Goal: Navigation & Orientation: Find specific page/section

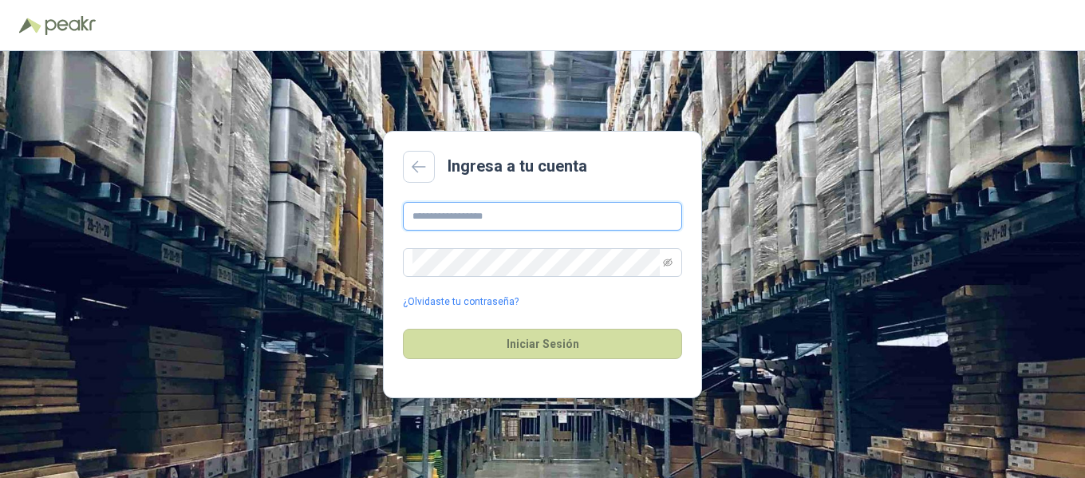
click at [493, 212] on input "text" at bounding box center [542, 216] width 279 height 29
type input "**********"
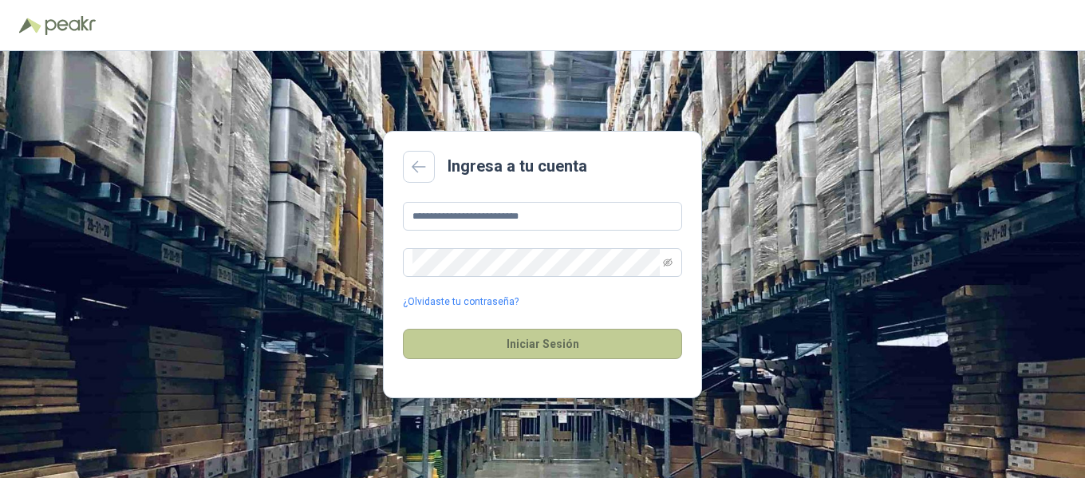
click at [525, 347] on button "Iniciar Sesión" at bounding box center [542, 344] width 279 height 30
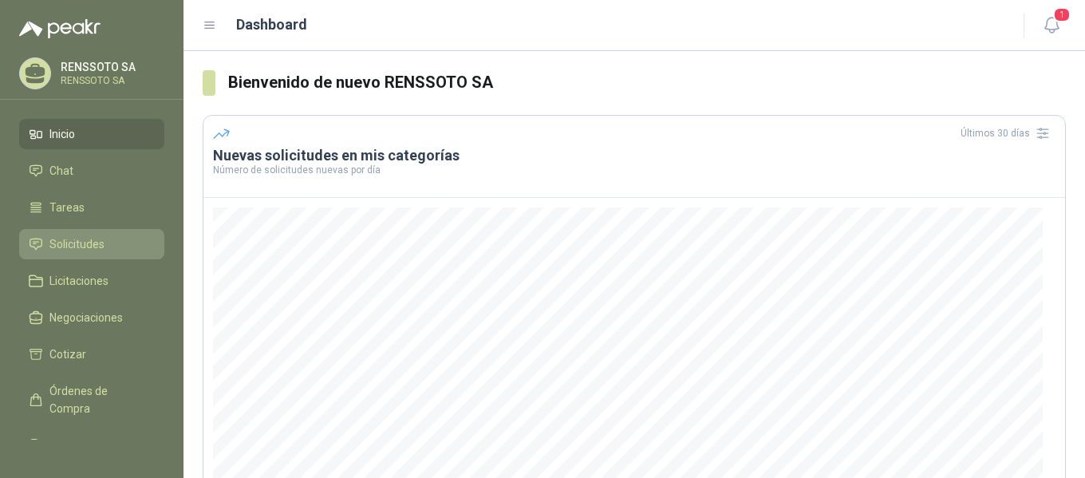
click at [101, 248] on span "Solicitudes" at bounding box center [76, 244] width 55 height 18
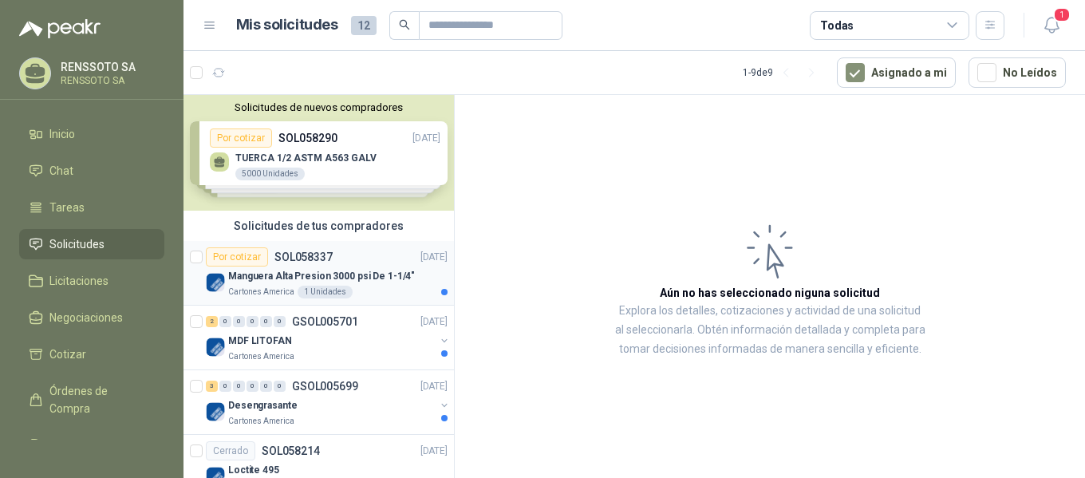
click at [275, 282] on p "Manguera Alta Presion 3000 psi De 1-1/4"" at bounding box center [321, 276] width 187 height 15
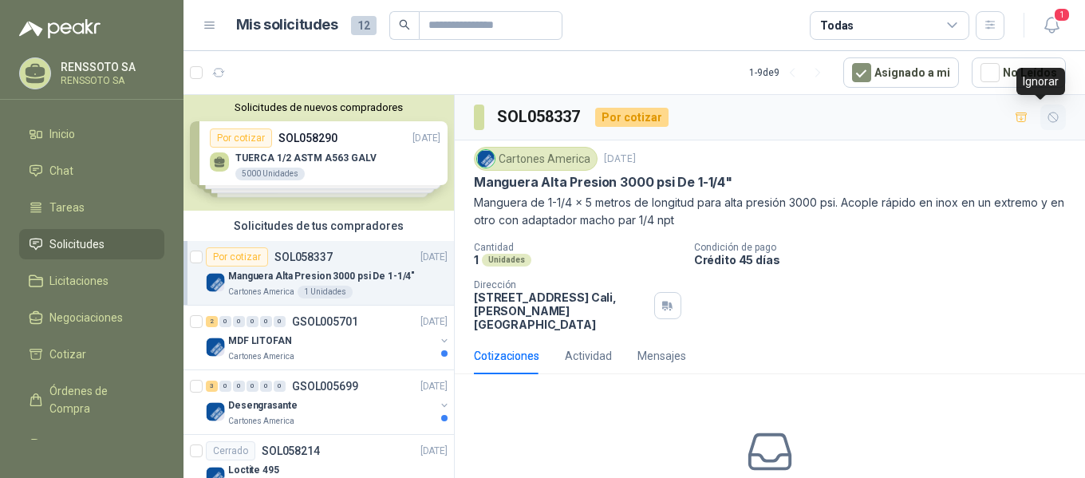
click at [1046, 111] on icon "button" at bounding box center [1053, 118] width 14 height 14
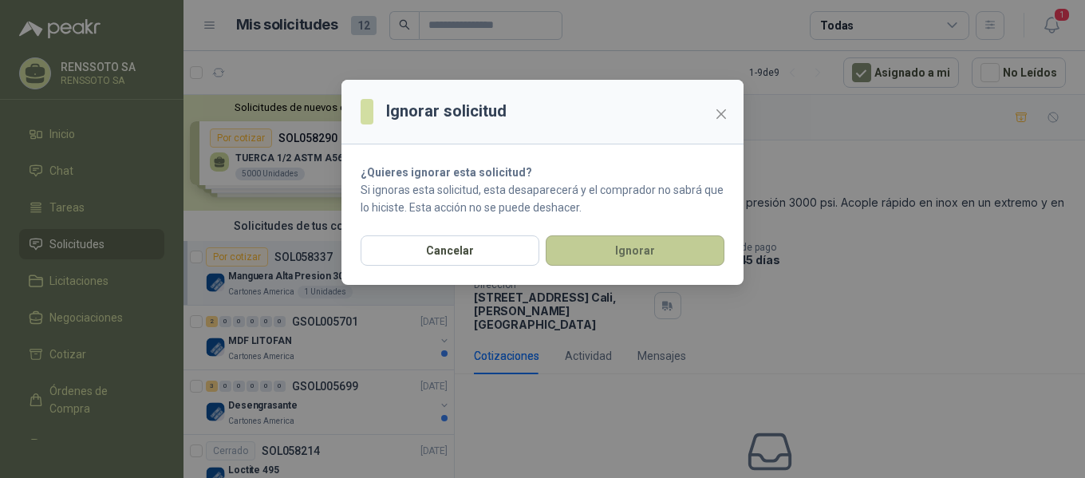
click at [653, 246] on button "Ignorar" at bounding box center [634, 250] width 179 height 30
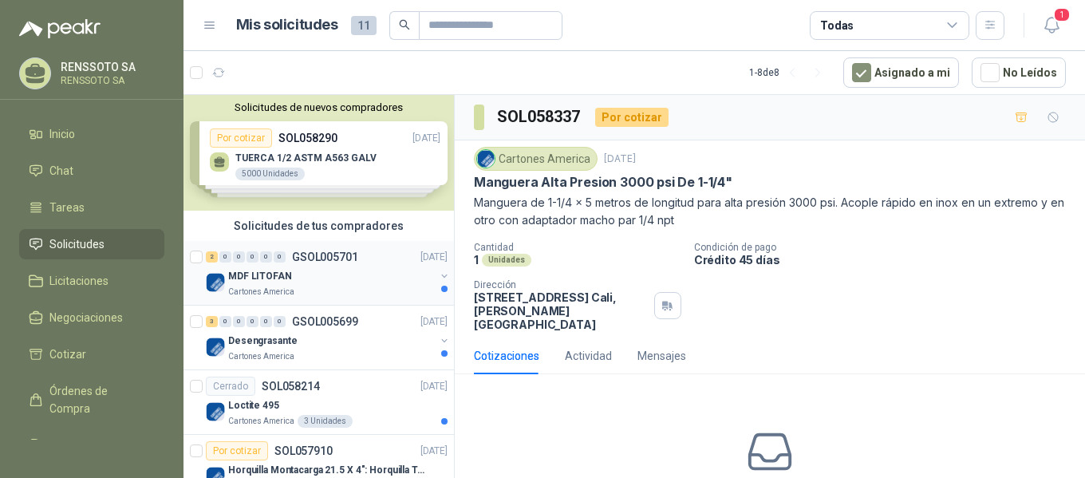
click at [284, 282] on p "MDF LITOFAN" at bounding box center [260, 276] width 64 height 15
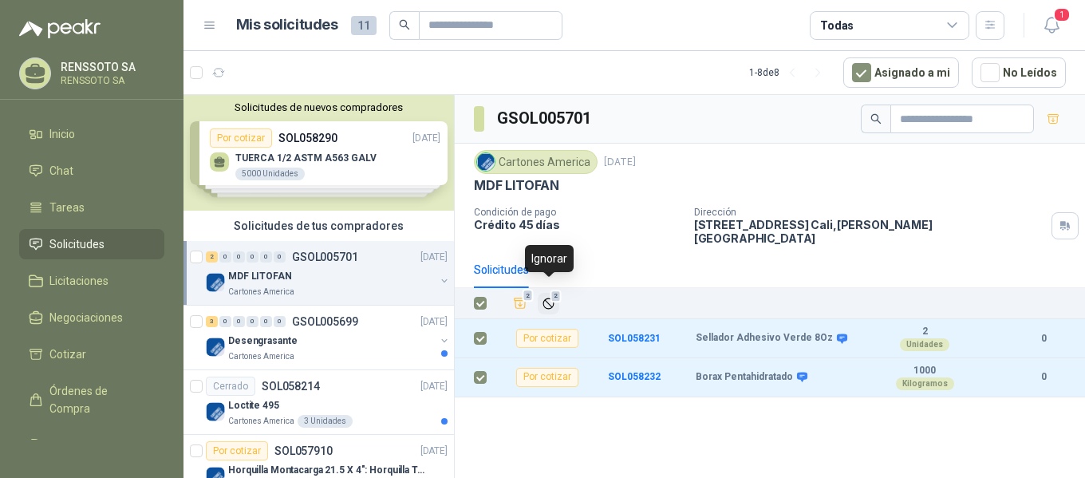
click at [550, 297] on icon "Ignorar" at bounding box center [548, 304] width 14 height 14
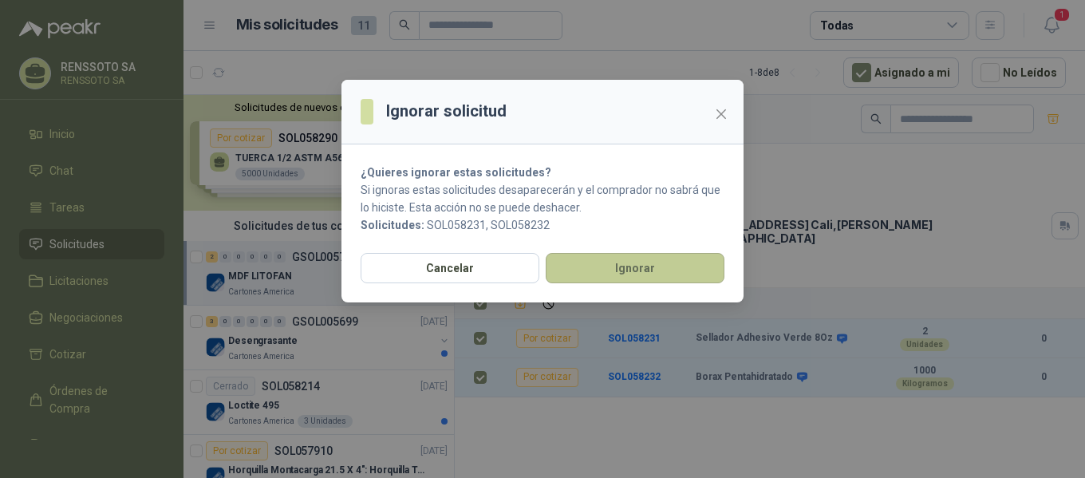
click at [671, 272] on button "Ignorar" at bounding box center [634, 268] width 179 height 30
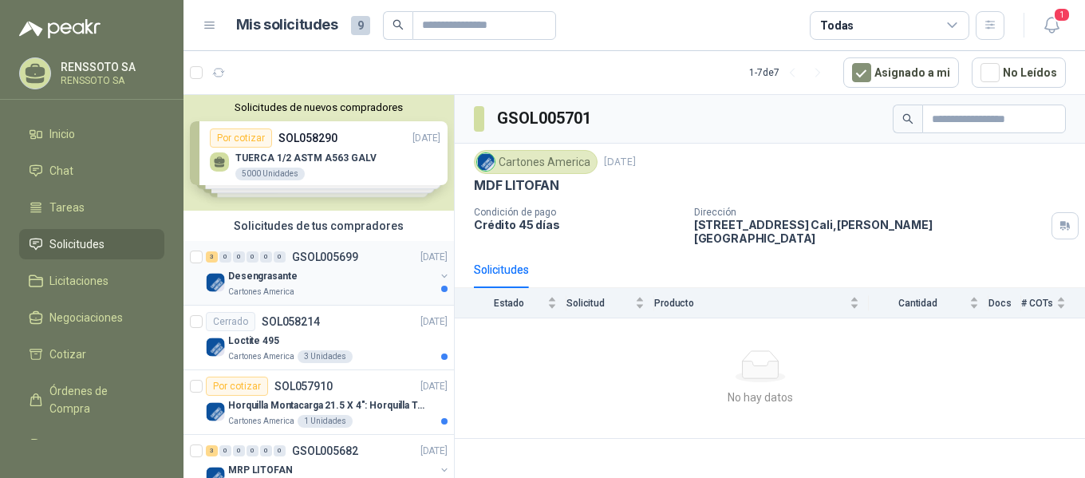
click at [262, 289] on p "Cartones America" at bounding box center [261, 291] width 66 height 13
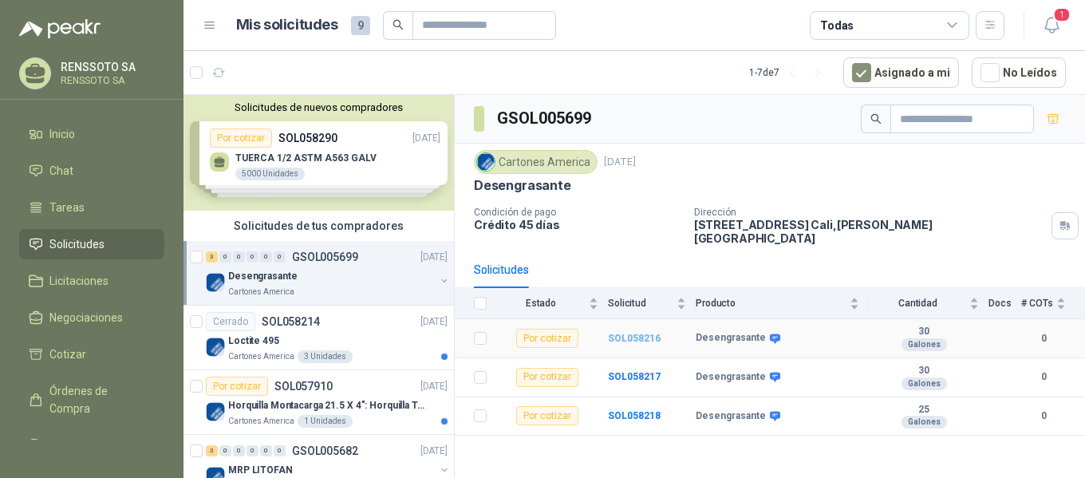
click at [631, 333] on b "SOL058216" at bounding box center [634, 338] width 53 height 11
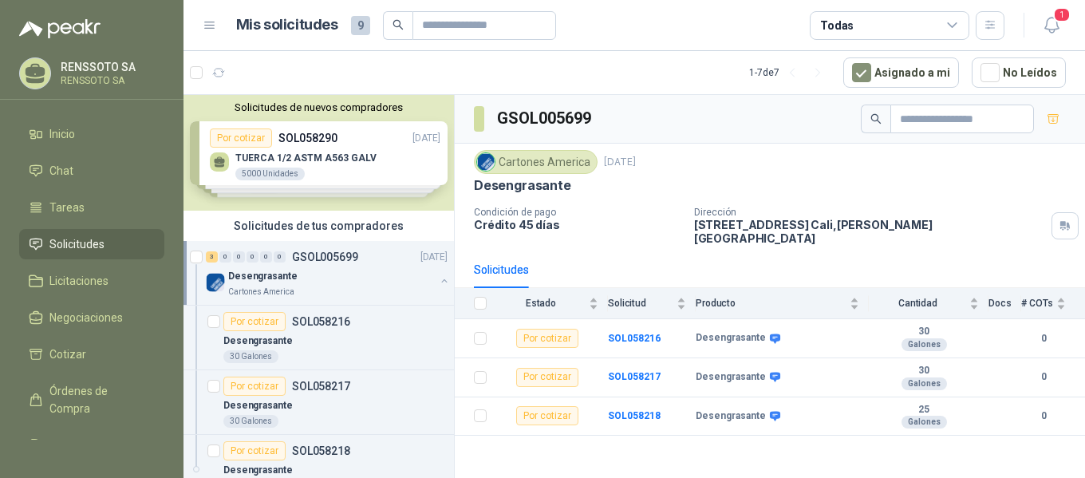
click at [286, 284] on div "Desengrasante" at bounding box center [331, 275] width 207 height 19
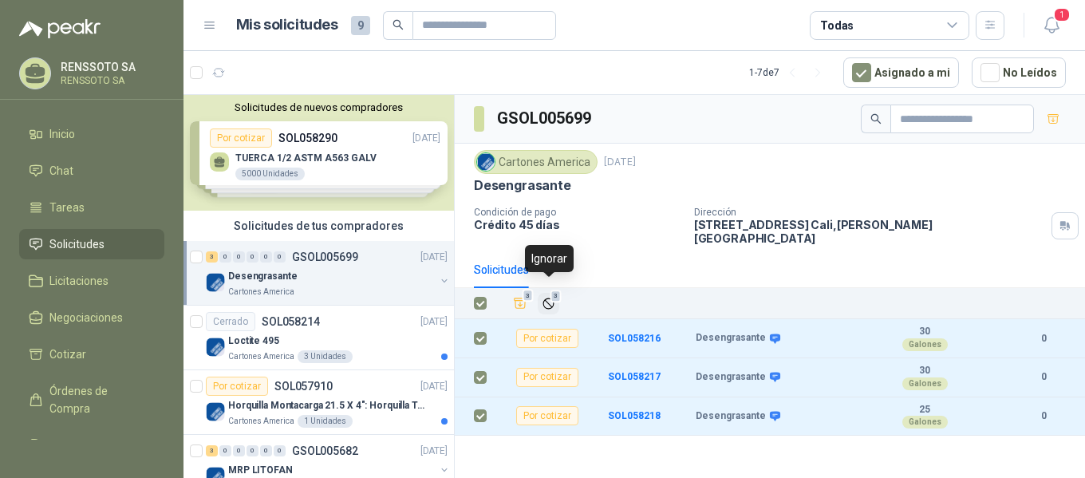
click at [555, 291] on span "3" at bounding box center [555, 295] width 11 height 13
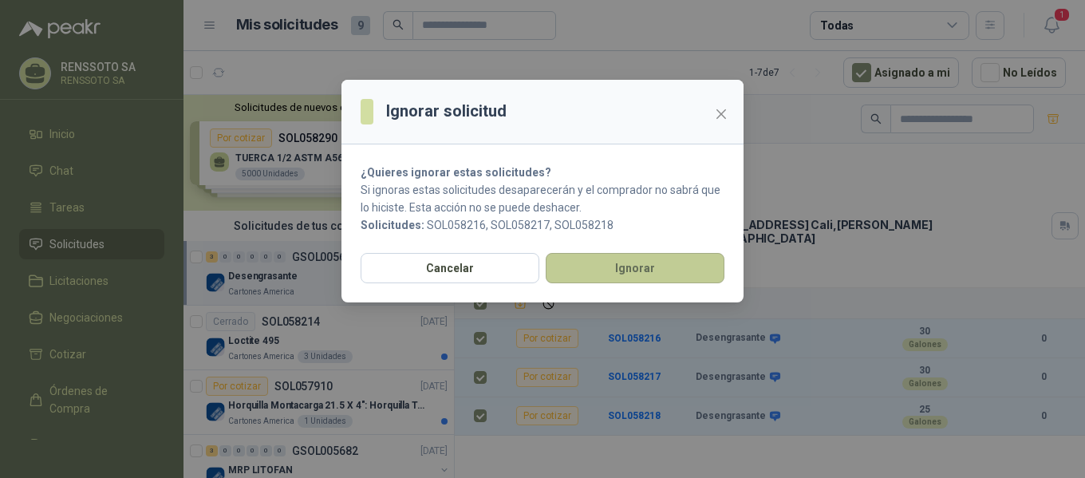
click at [601, 274] on button "Ignorar" at bounding box center [634, 268] width 179 height 30
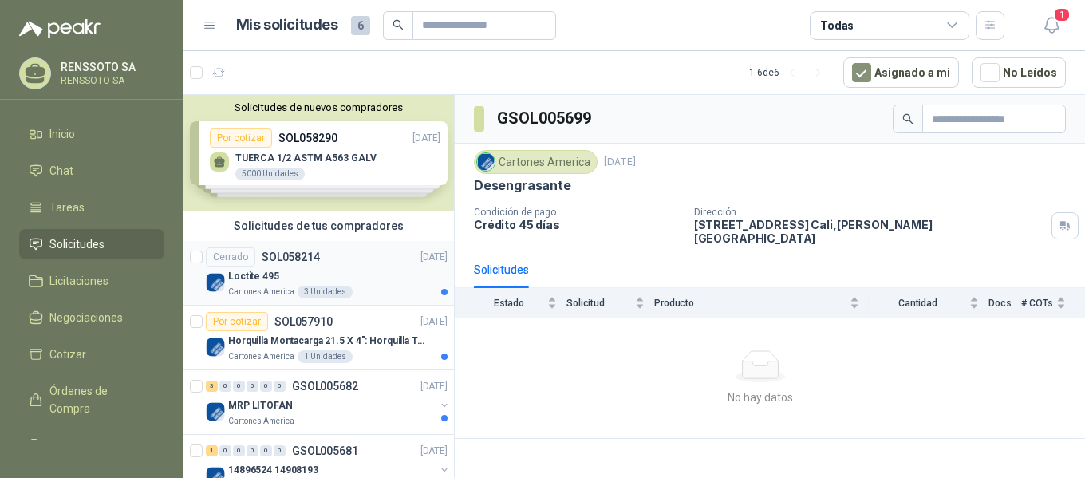
click at [269, 273] on p "Loctite 495" at bounding box center [253, 276] width 51 height 15
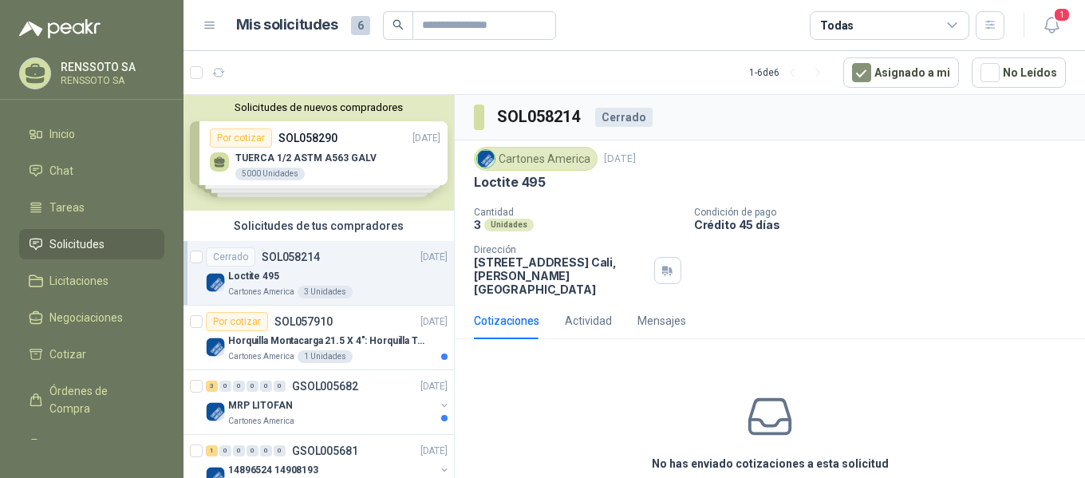
click at [253, 284] on div "Loctite 495" at bounding box center [337, 275] width 219 height 19
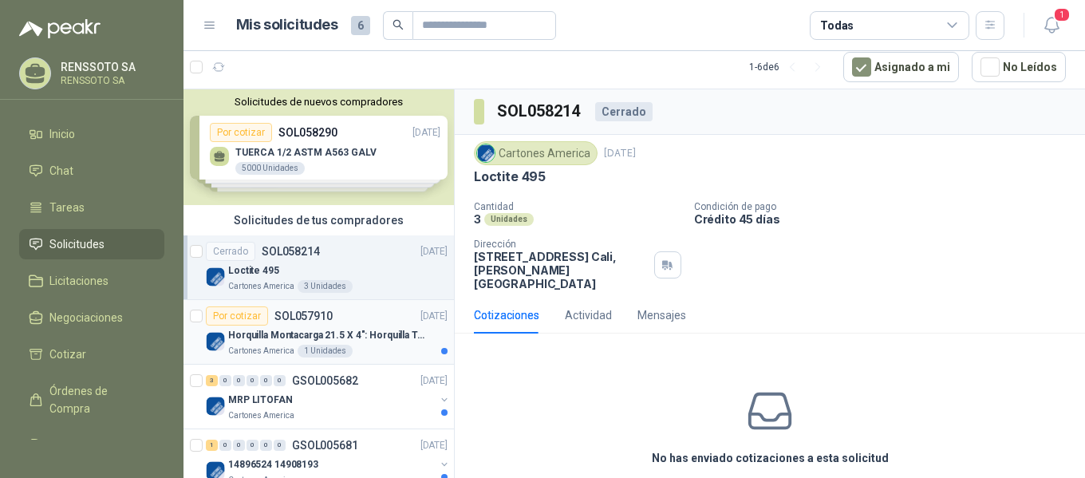
click at [277, 338] on p "Horquilla Montacarga 21.5 X 4": Horquilla Telescopica Overall size 2108 x 660 x…" at bounding box center [327, 335] width 199 height 15
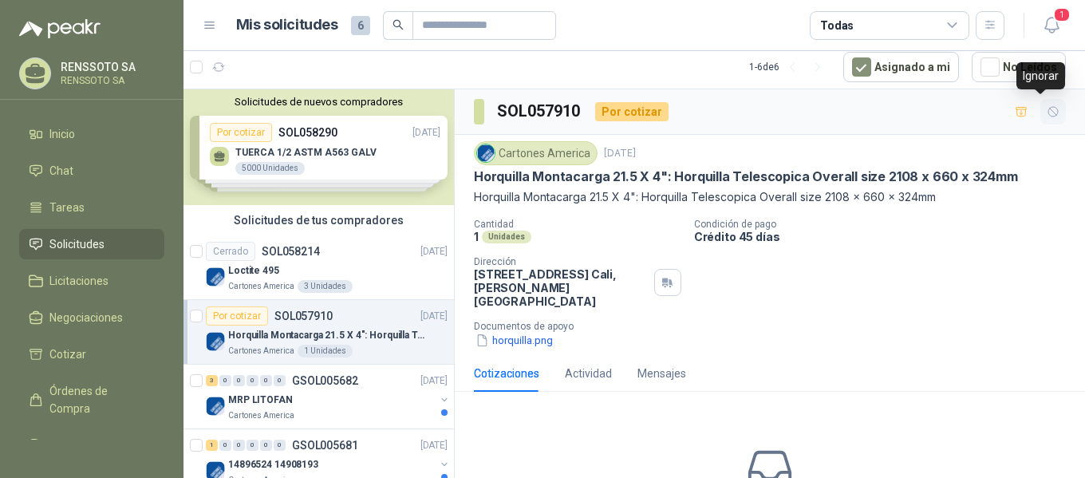
click at [1049, 108] on button "button" at bounding box center [1053, 112] width 26 height 26
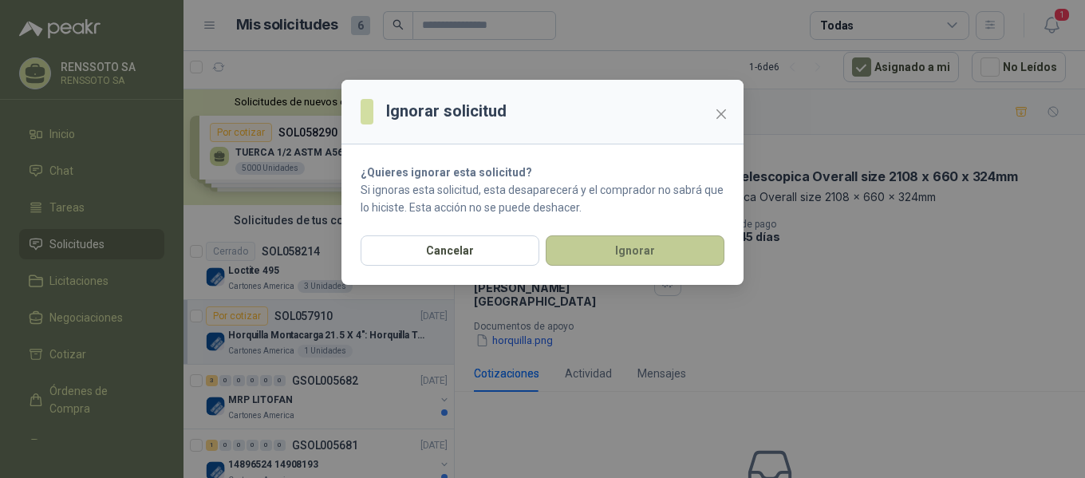
click at [633, 249] on button "Ignorar" at bounding box center [634, 250] width 179 height 30
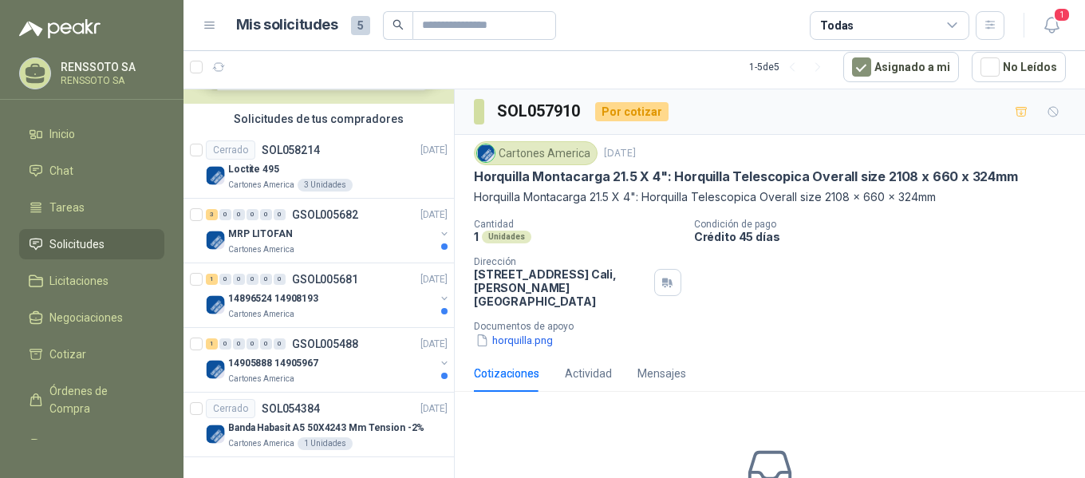
scroll to position [103, 0]
click at [356, 430] on p "Banda Habasit A5 50X4243 Mm Tension -2%" at bounding box center [326, 426] width 196 height 15
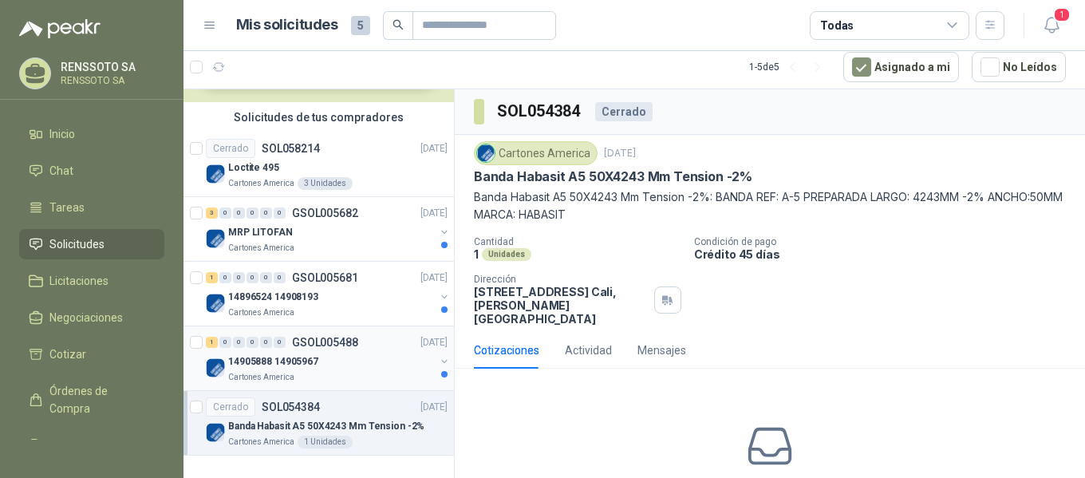
click at [342, 360] on div "14905888 14905967" at bounding box center [331, 361] width 207 height 19
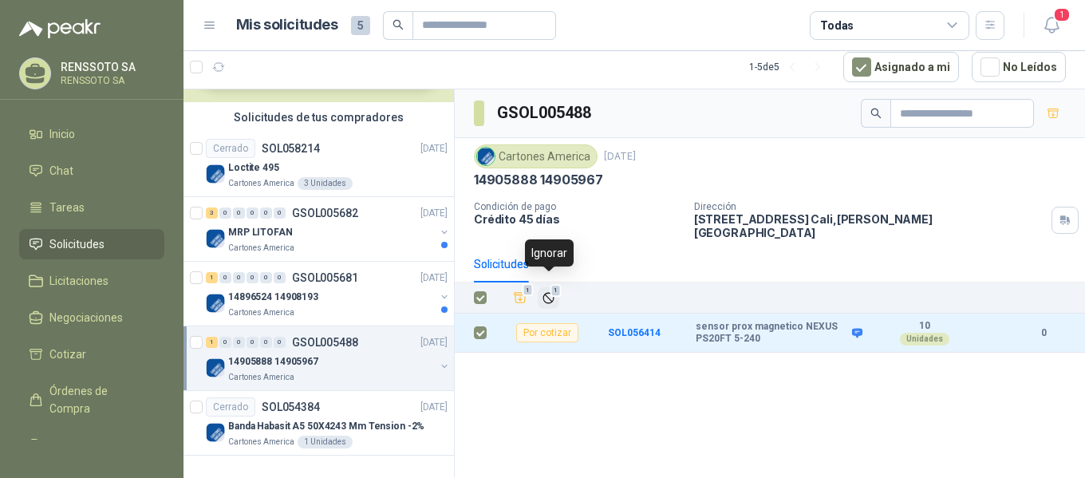
click at [549, 291] on icon "Ignorar" at bounding box center [548, 298] width 14 height 14
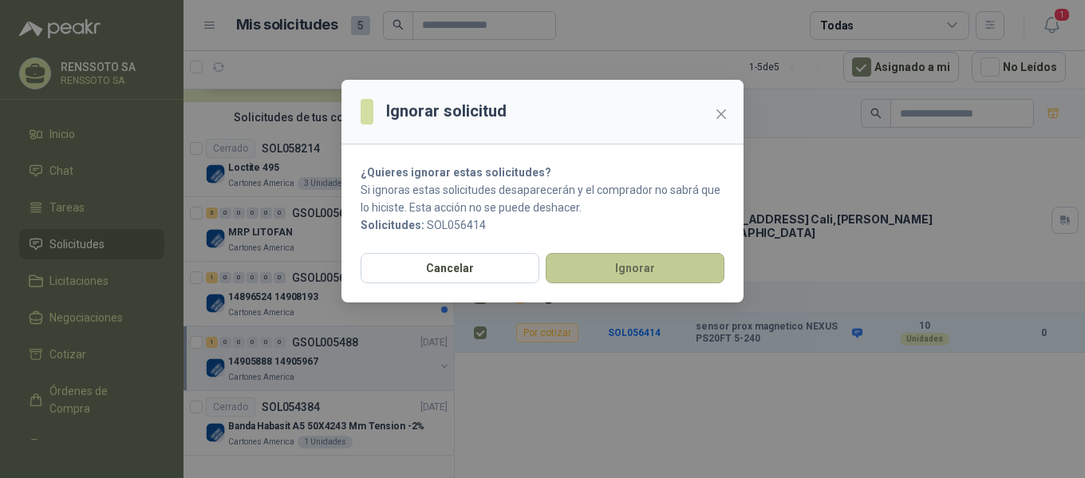
click at [594, 265] on button "Ignorar" at bounding box center [634, 268] width 179 height 30
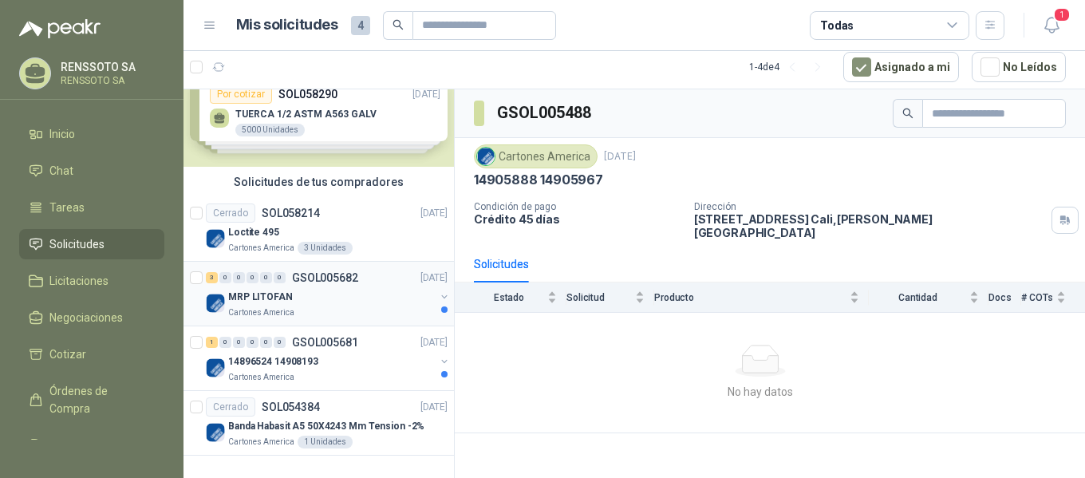
scroll to position [38, 0]
click at [285, 359] on p "14896524 14908193" at bounding box center [273, 361] width 90 height 15
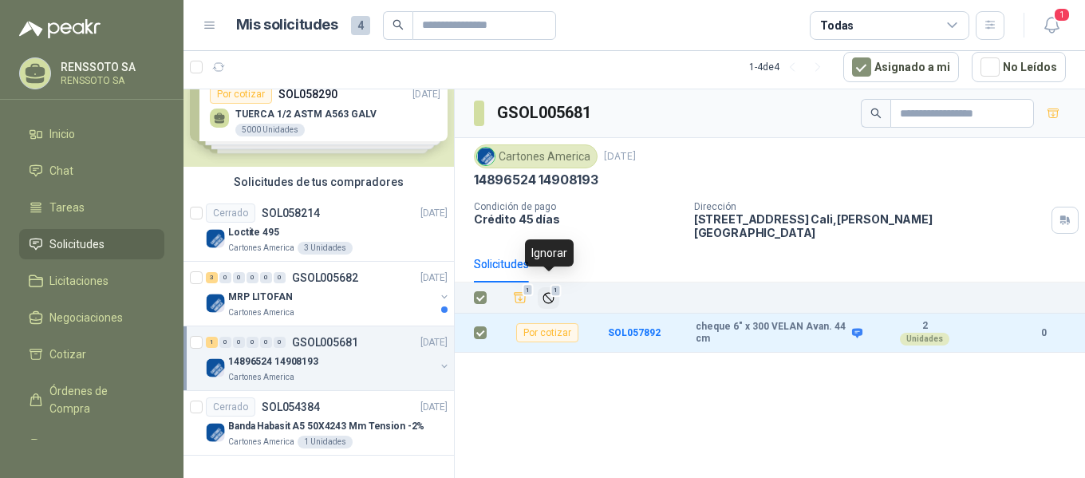
click at [552, 291] on icon "Ignorar" at bounding box center [548, 298] width 14 height 14
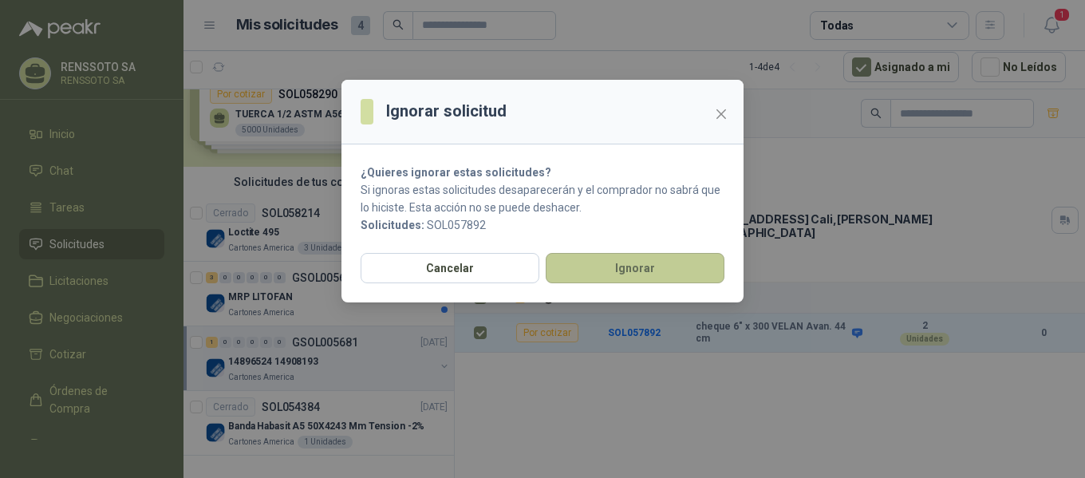
click at [592, 273] on button "Ignorar" at bounding box center [634, 268] width 179 height 30
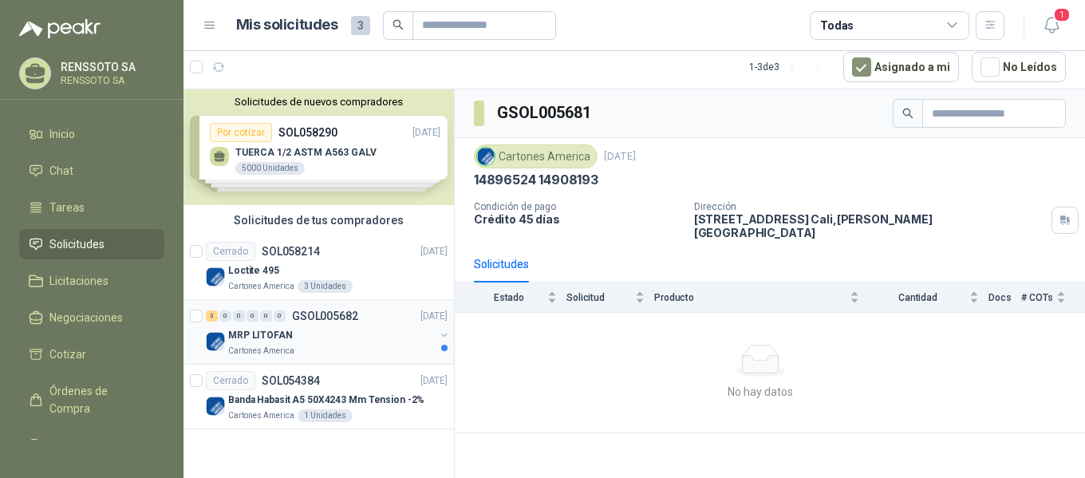
click at [265, 343] on div "MRP LITOFAN" at bounding box center [331, 334] width 207 height 19
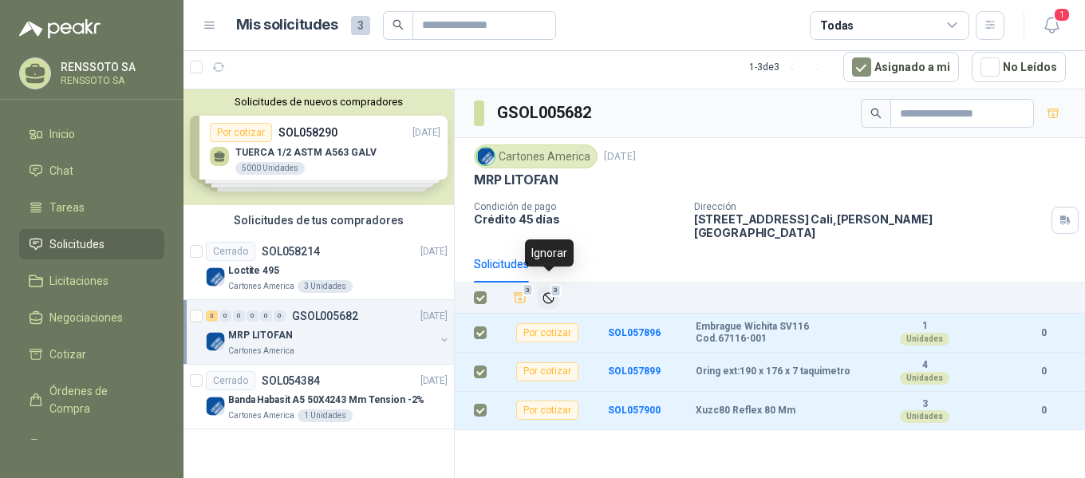
click at [548, 291] on icon "Ignorar" at bounding box center [548, 298] width 14 height 14
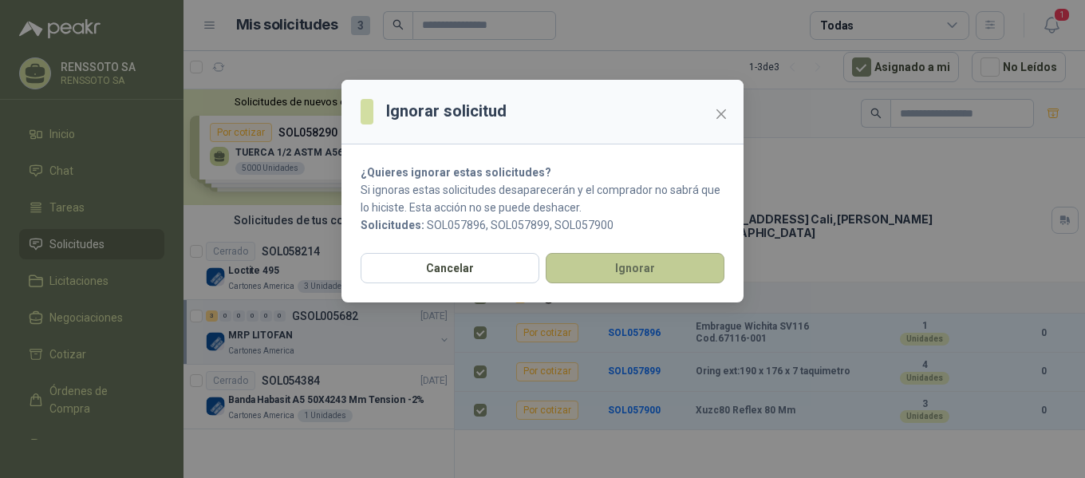
click at [649, 278] on button "Ignorar" at bounding box center [634, 268] width 179 height 30
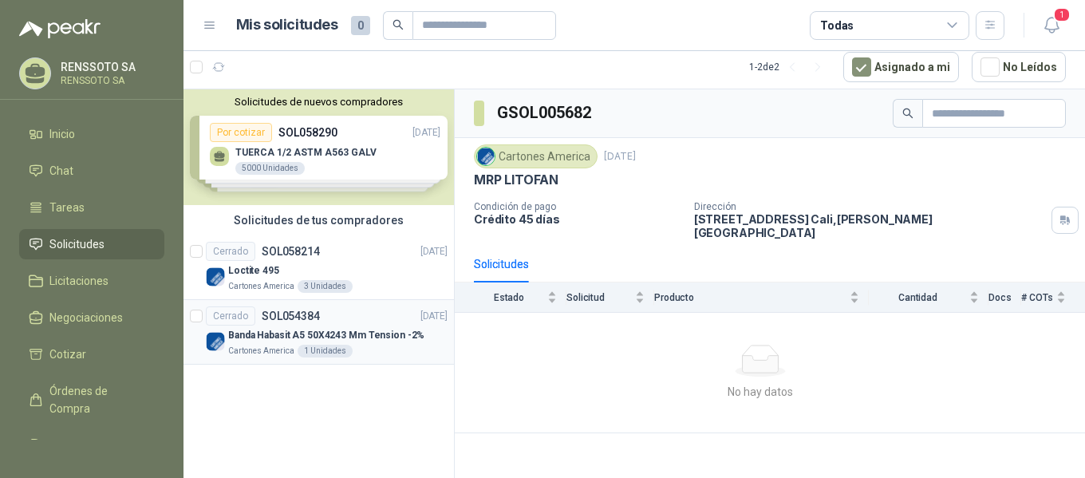
click at [375, 342] on p "Banda Habasit A5 50X4243 Mm Tension -2%" at bounding box center [326, 335] width 196 height 15
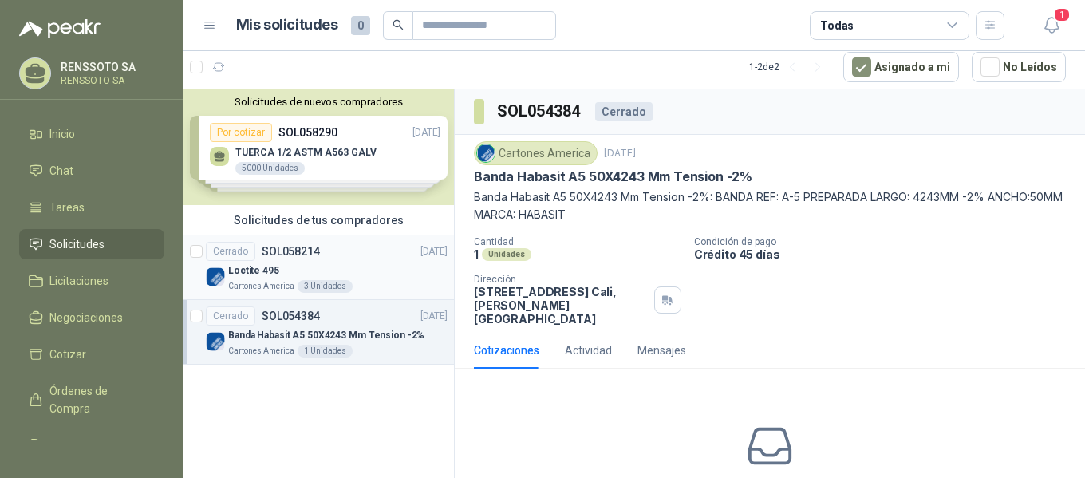
click at [313, 275] on div "Loctite 495" at bounding box center [337, 270] width 219 height 19
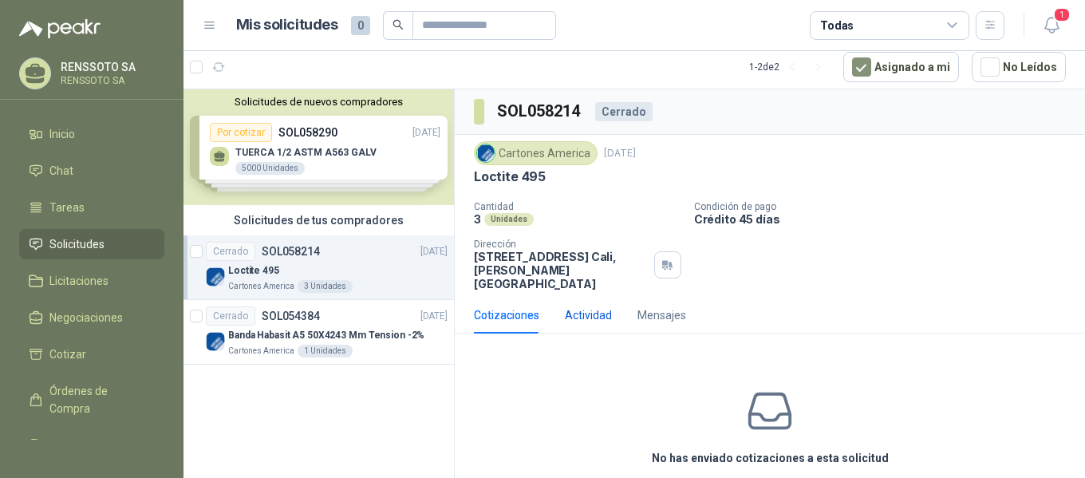
click at [571, 306] on div "Actividad" at bounding box center [588, 315] width 47 height 18
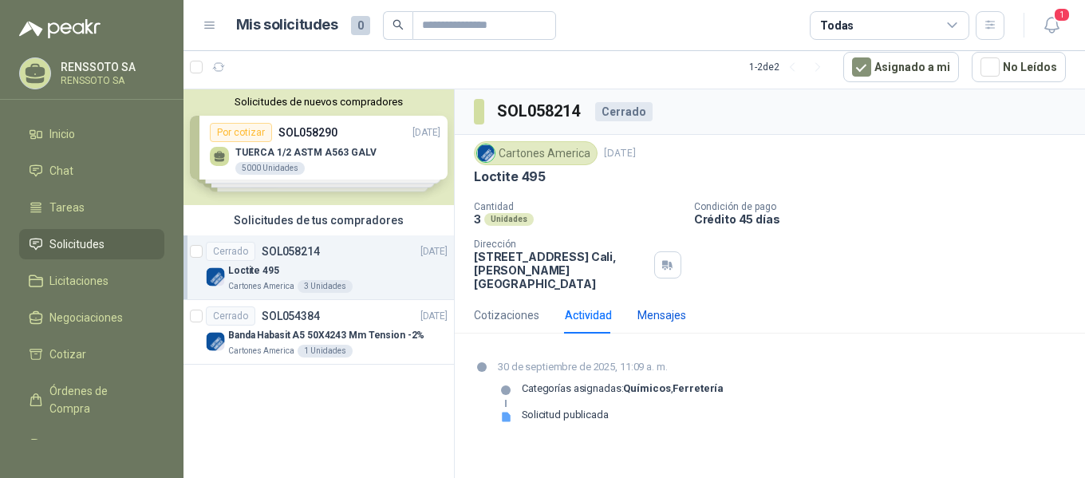
click at [651, 306] on div "Mensajes" at bounding box center [661, 315] width 49 height 18
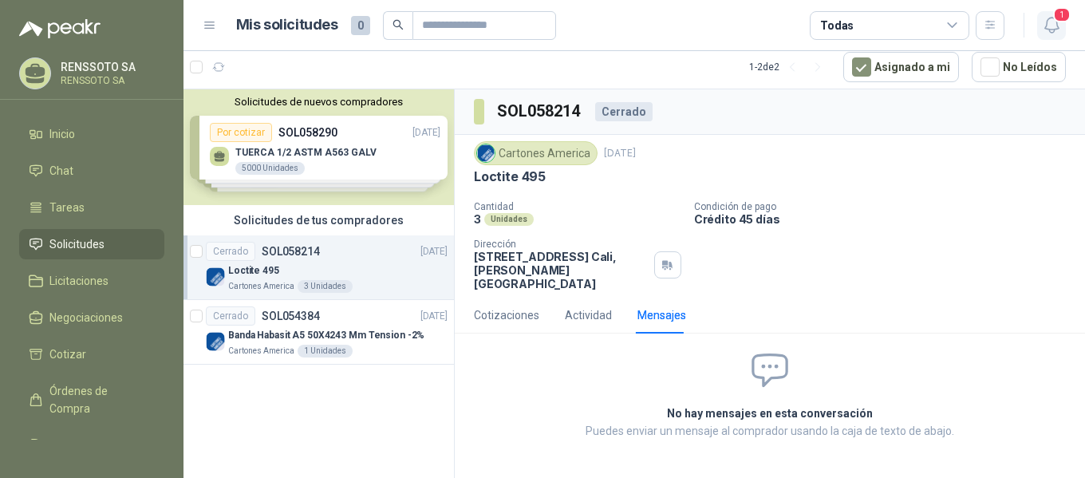
click at [1043, 23] on icon "button" at bounding box center [1051, 25] width 20 height 20
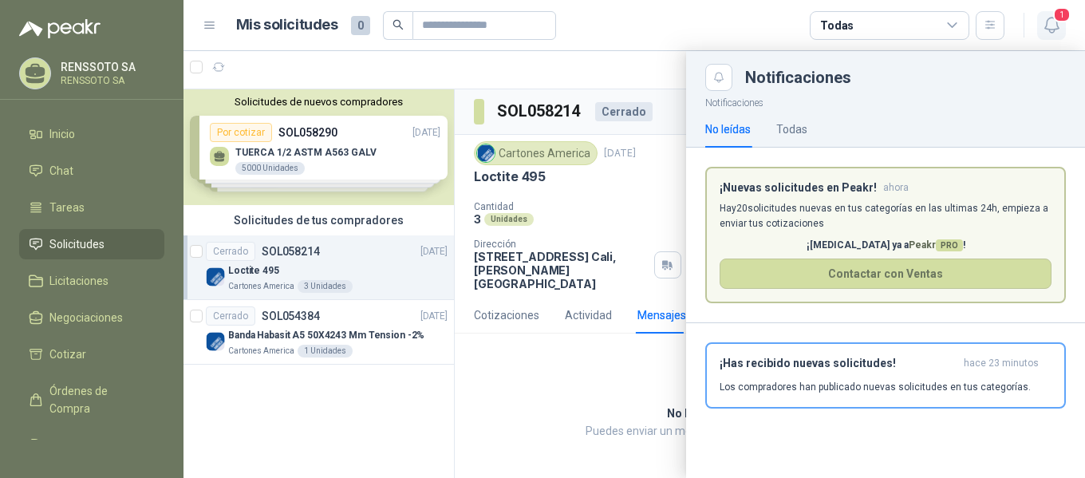
click at [1043, 23] on icon "button" at bounding box center [1051, 25] width 20 height 20
